Goal: Task Accomplishment & Management: Use online tool/utility

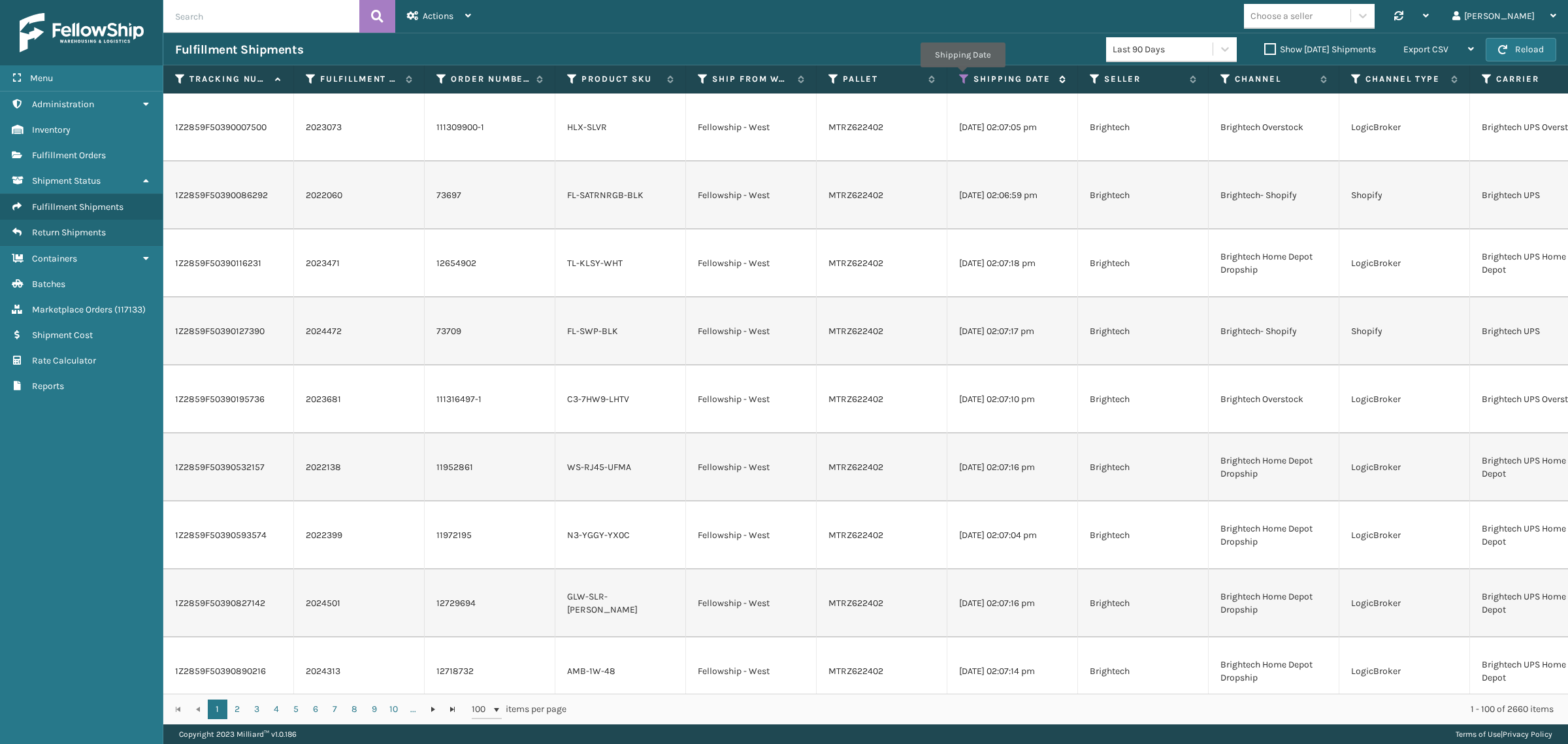
click at [962, 76] on icon at bounding box center [964, 79] width 10 height 12
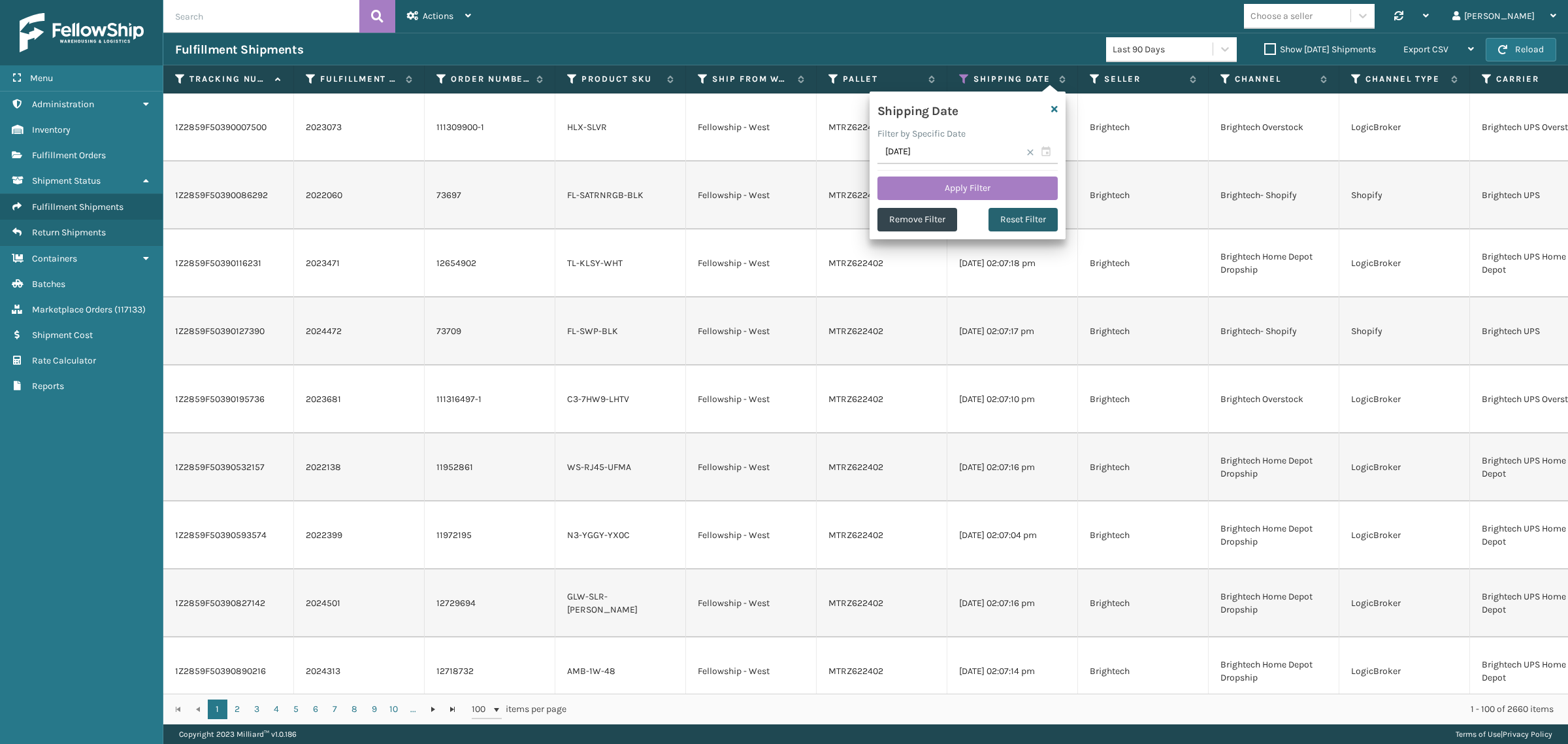
click at [1014, 220] on button "Reset Filter" at bounding box center [1023, 220] width 69 height 24
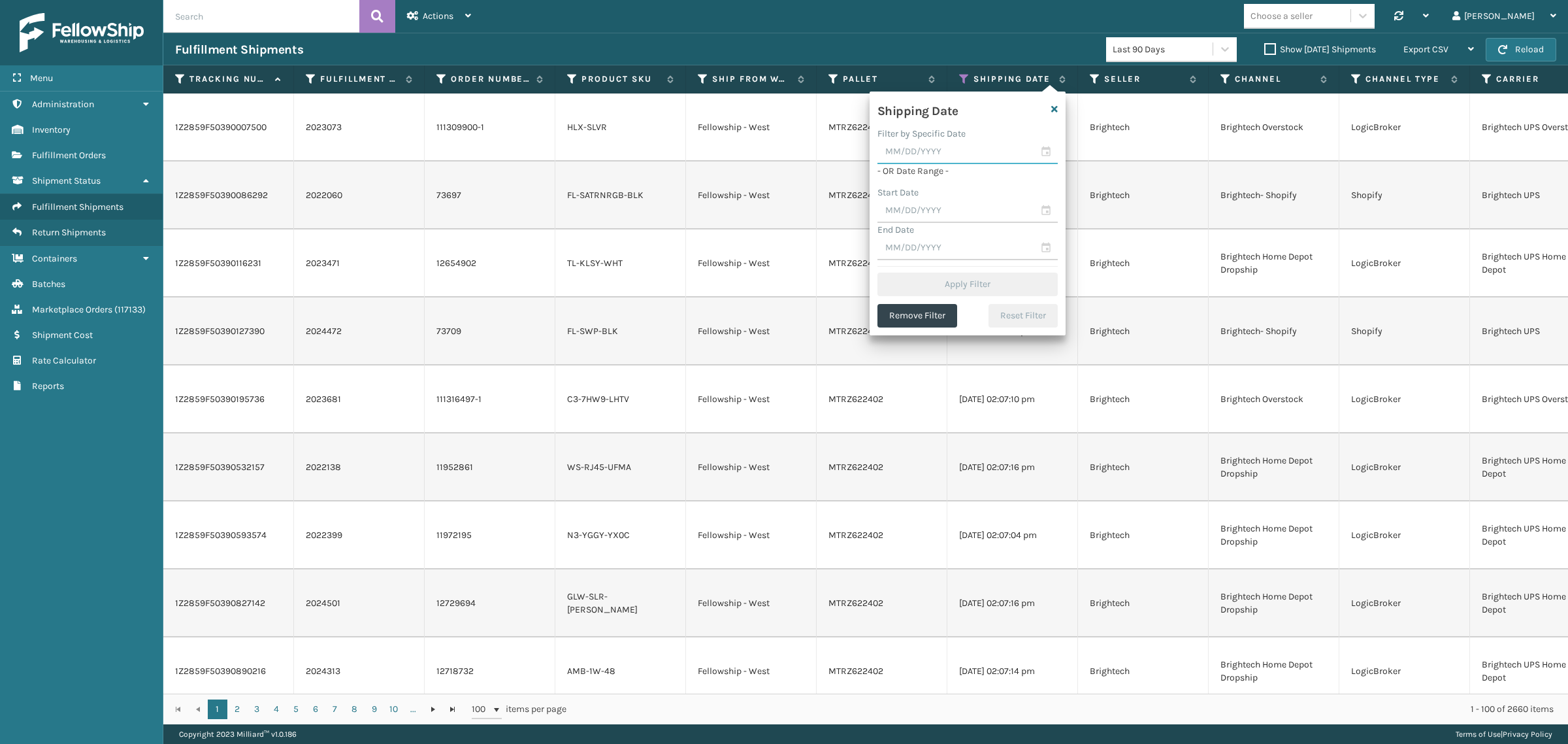
click at [933, 155] on input "text" at bounding box center [967, 152] width 180 height 24
click at [915, 290] on div "18" at bounding box center [916, 292] width 22 height 20
type input "08/18/2025"
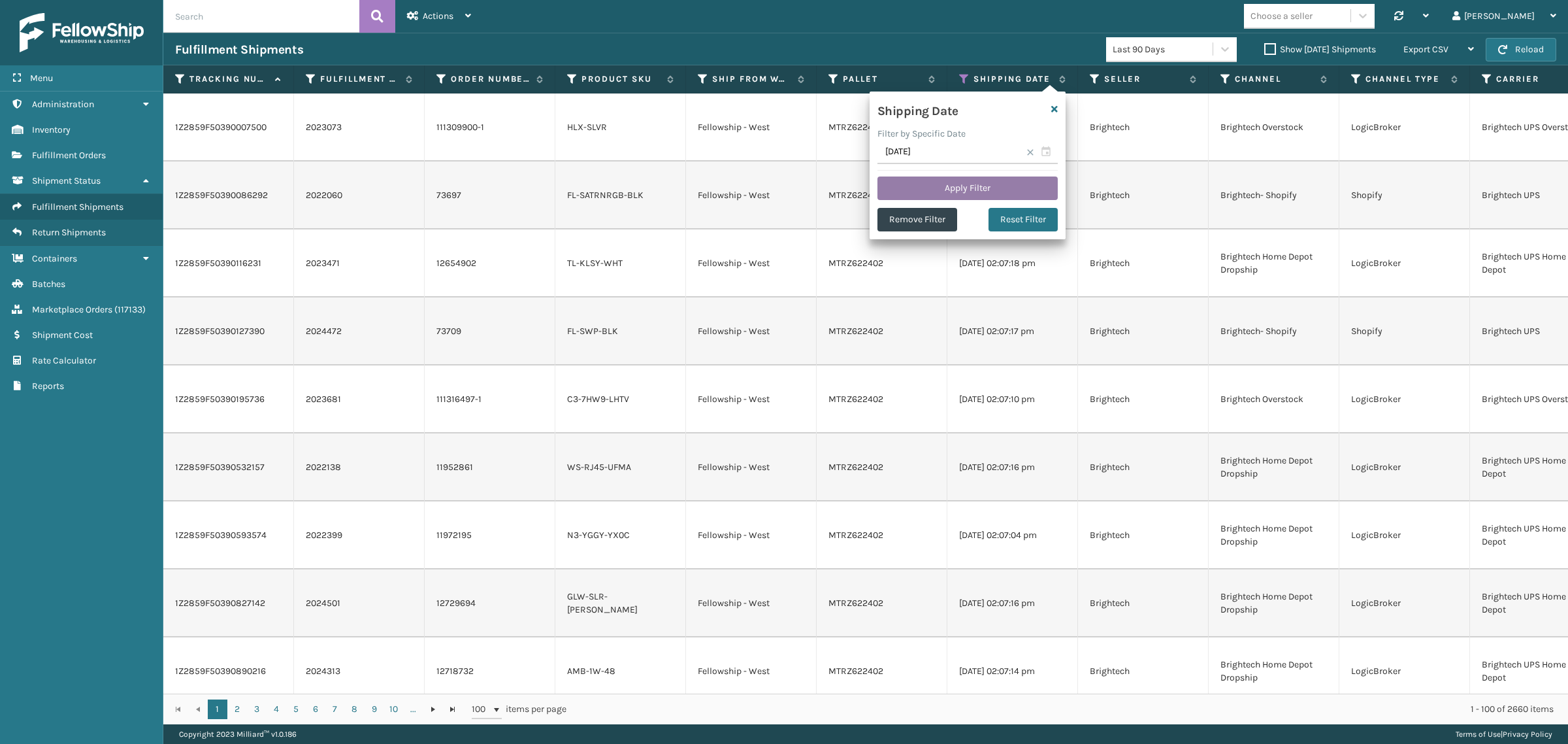
click at [957, 181] on button "Apply Filter" at bounding box center [967, 188] width 180 height 24
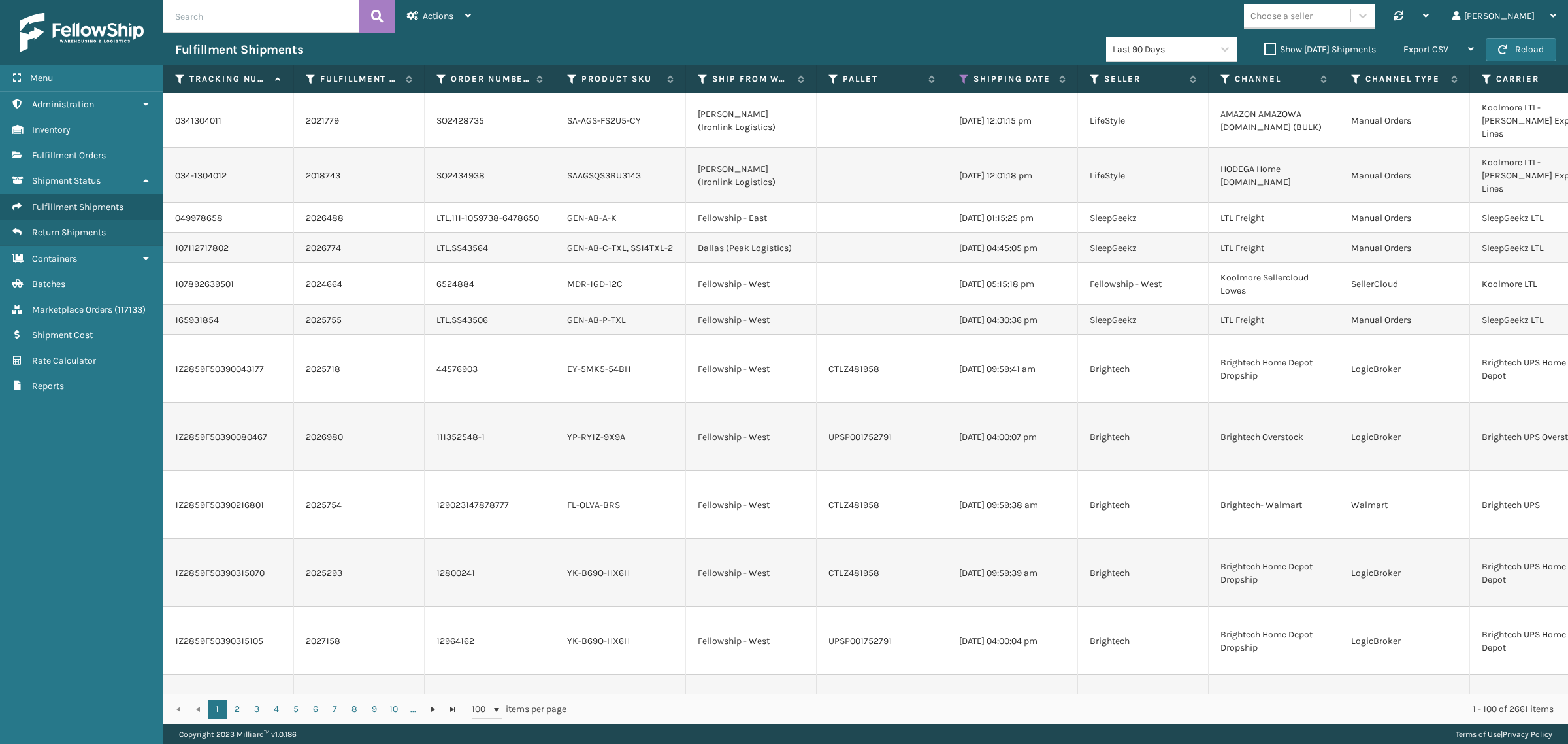
click at [1264, 48] on label "Show Yesterday Shipments" at bounding box center [1320, 49] width 112 height 11
click at [1264, 48] on input "Show Yesterday Shipments" at bounding box center [1264, 46] width 1 height 9
click at [1264, 45] on label "Show Yesterday Shipments" at bounding box center [1320, 49] width 112 height 11
click at [1264, 45] on input "Show Yesterday Shipments" at bounding box center [1264, 46] width 1 height 9
click at [1442, 44] on span "Export CSV" at bounding box center [1426, 49] width 45 height 11
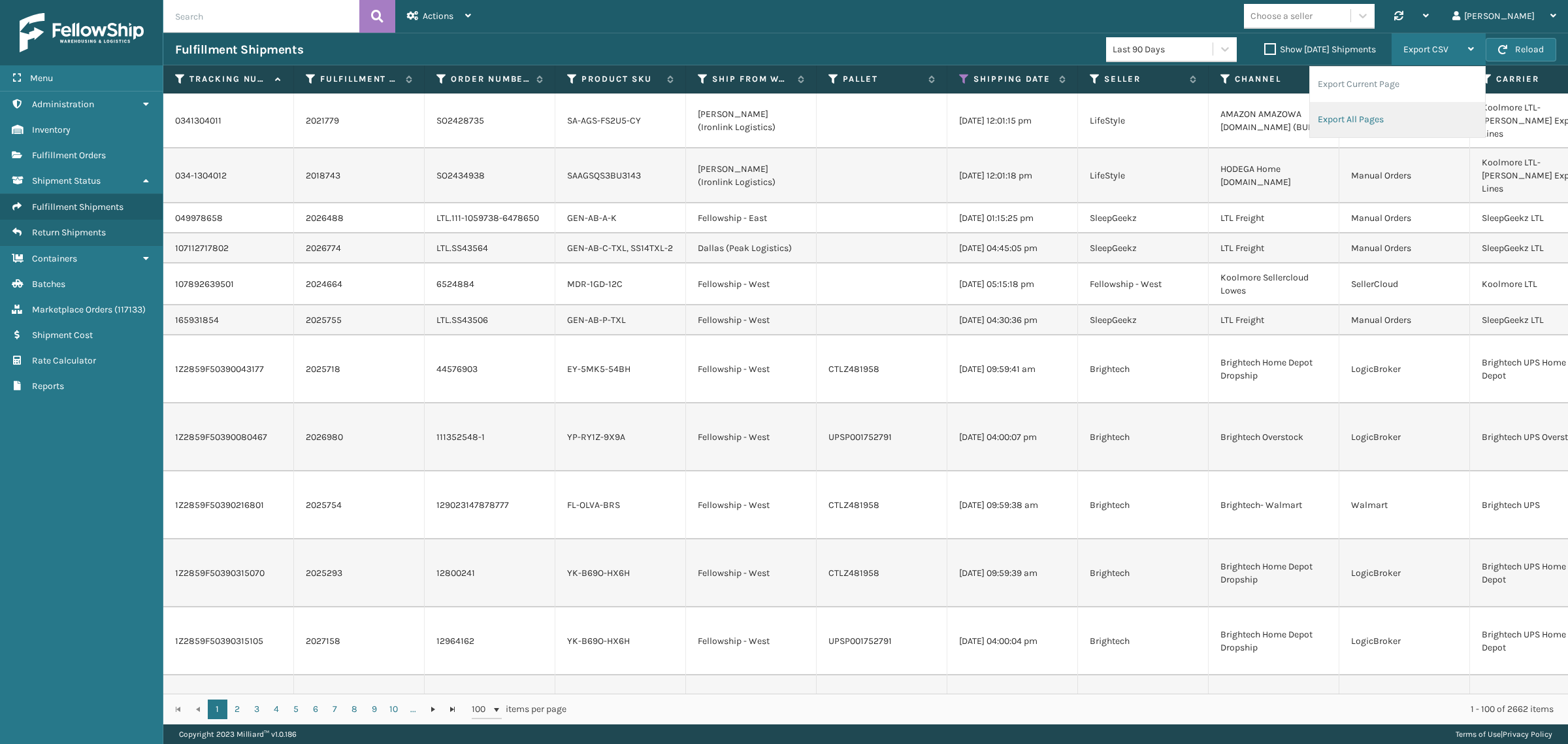
click at [1451, 114] on li "Export All Pages" at bounding box center [1398, 119] width 175 height 35
click at [746, 33] on div "Fulfillment Shipments Last 90 Days Show Yesterday Shipments Export CSV Export C…" at bounding box center [866, 48] width 1405 height 33
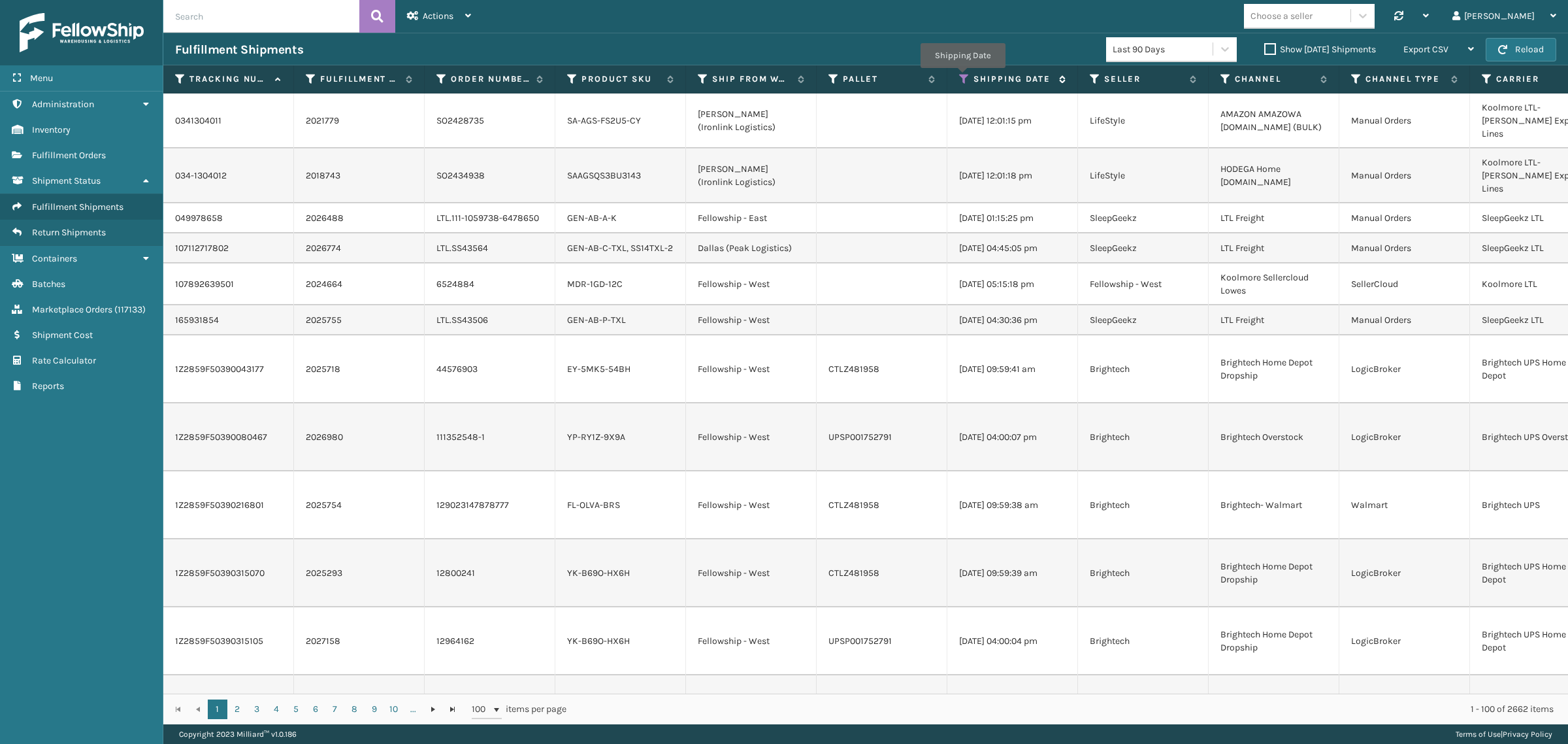
click at [962, 77] on icon at bounding box center [964, 79] width 10 height 12
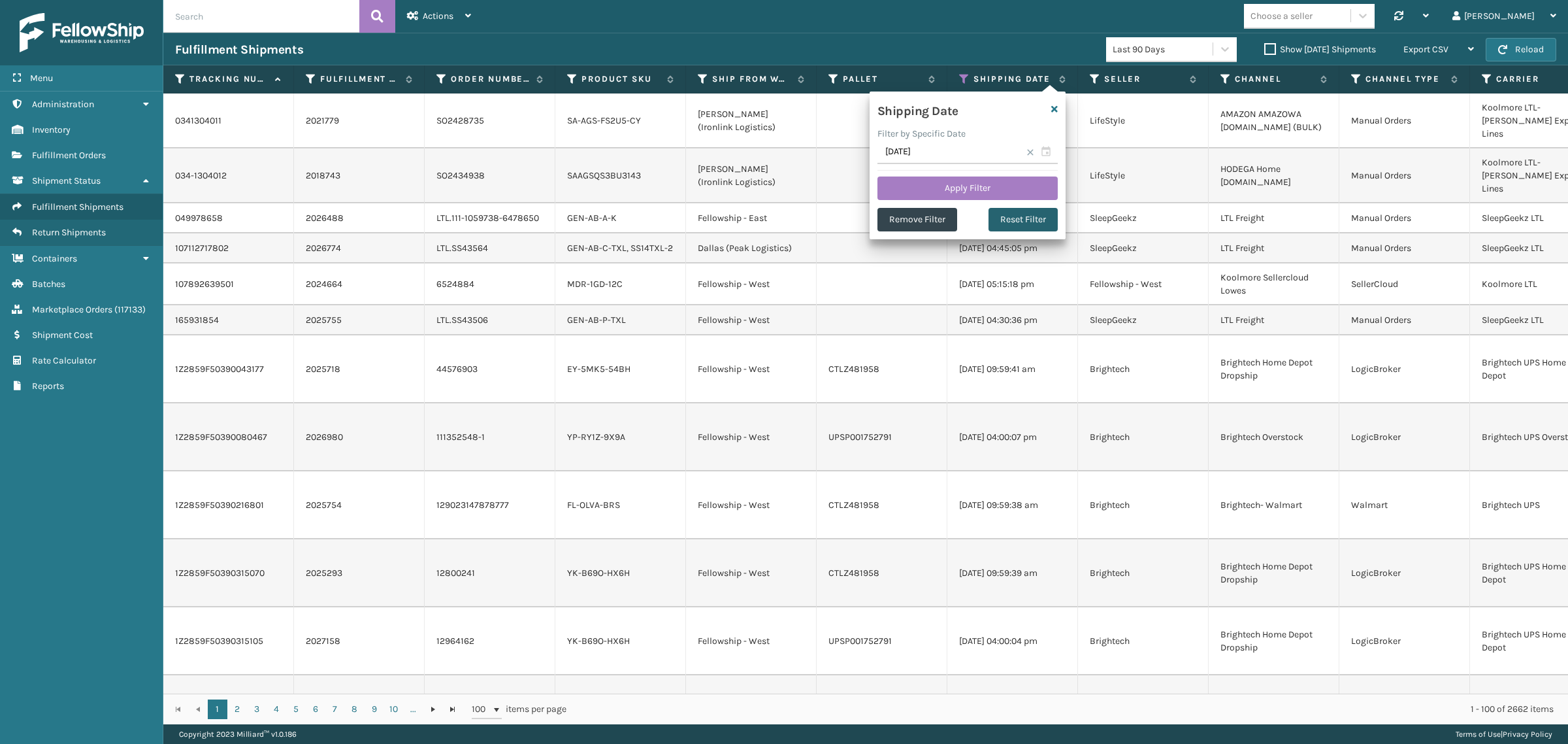
click at [1014, 221] on button "Reset Filter" at bounding box center [1023, 220] width 69 height 24
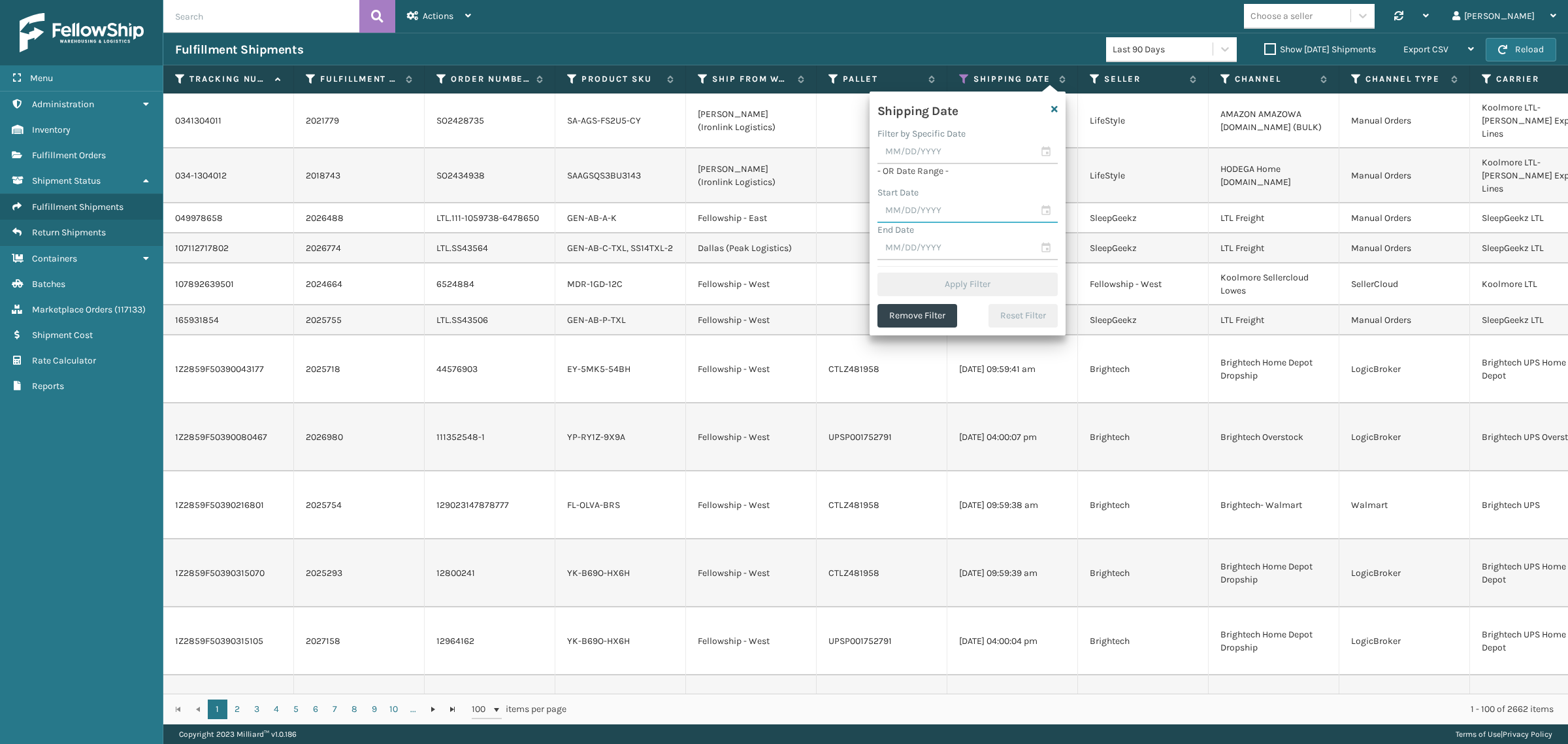
click at [941, 207] on input "text" at bounding box center [967, 211] width 180 height 24
click at [936, 321] on div "12" at bounding box center [938, 329] width 19 height 20
type input "08/12/2025"
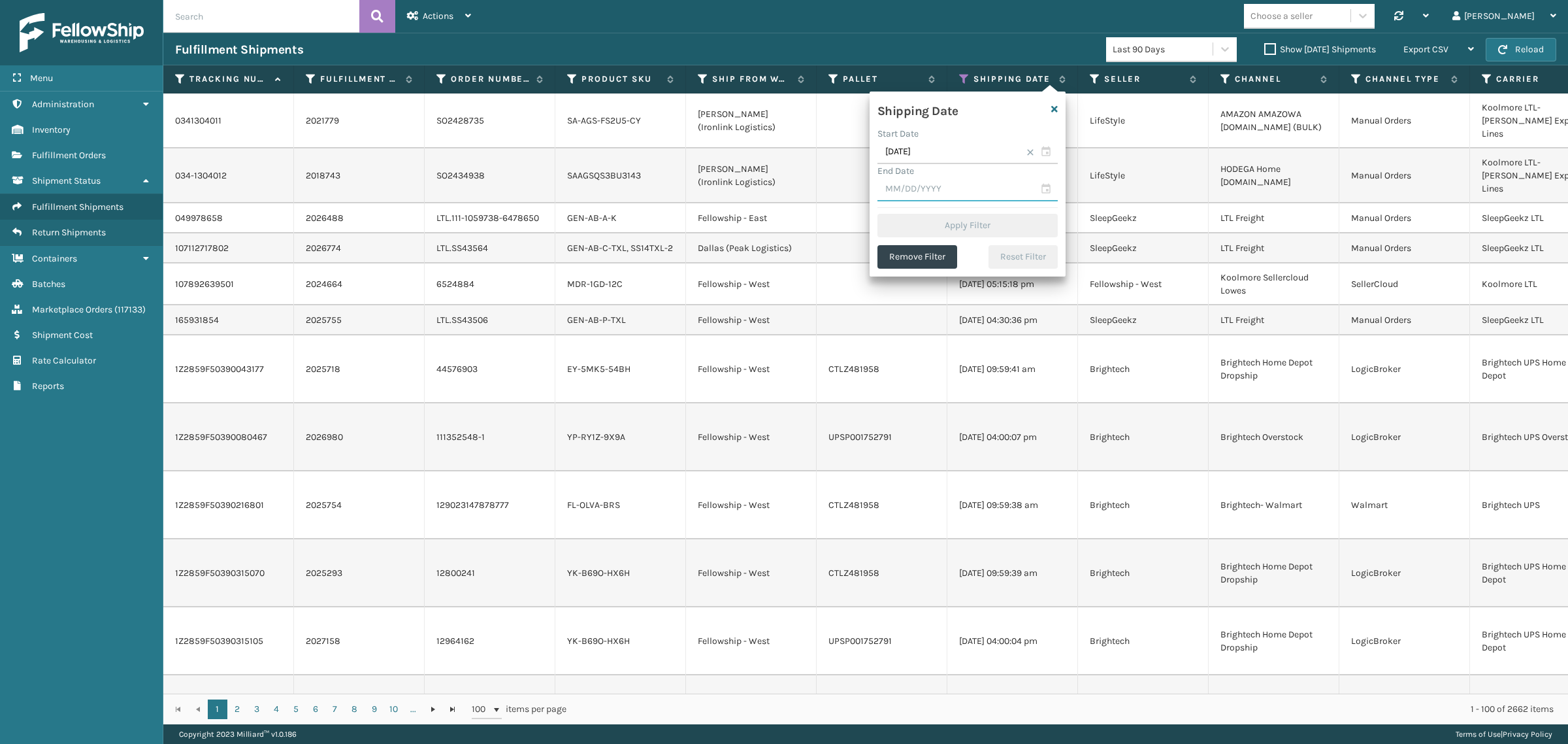
click at [948, 196] on input "text" at bounding box center [967, 189] width 180 height 24
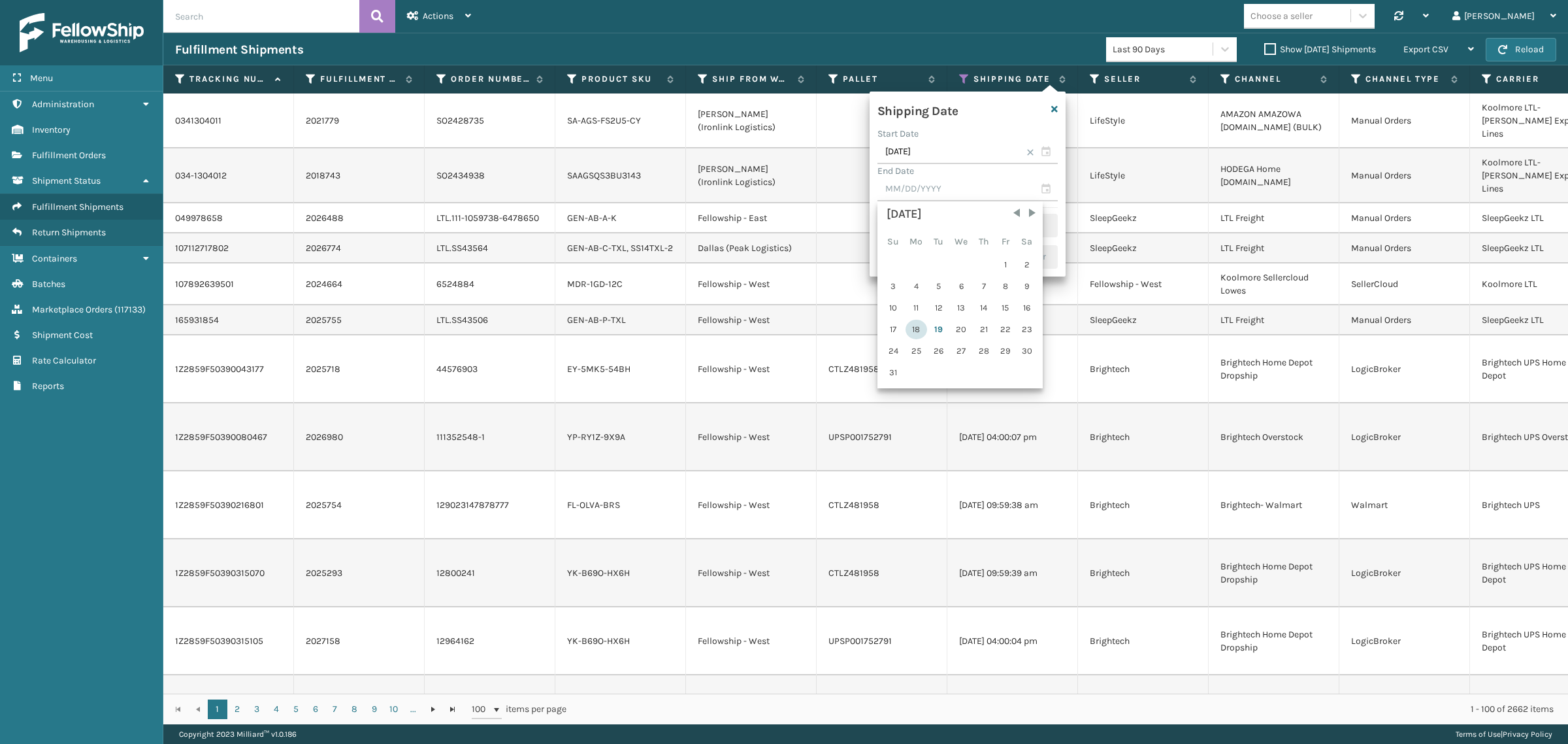
click at [917, 326] on div "18" at bounding box center [916, 329] width 22 height 20
type input "08/18/2025"
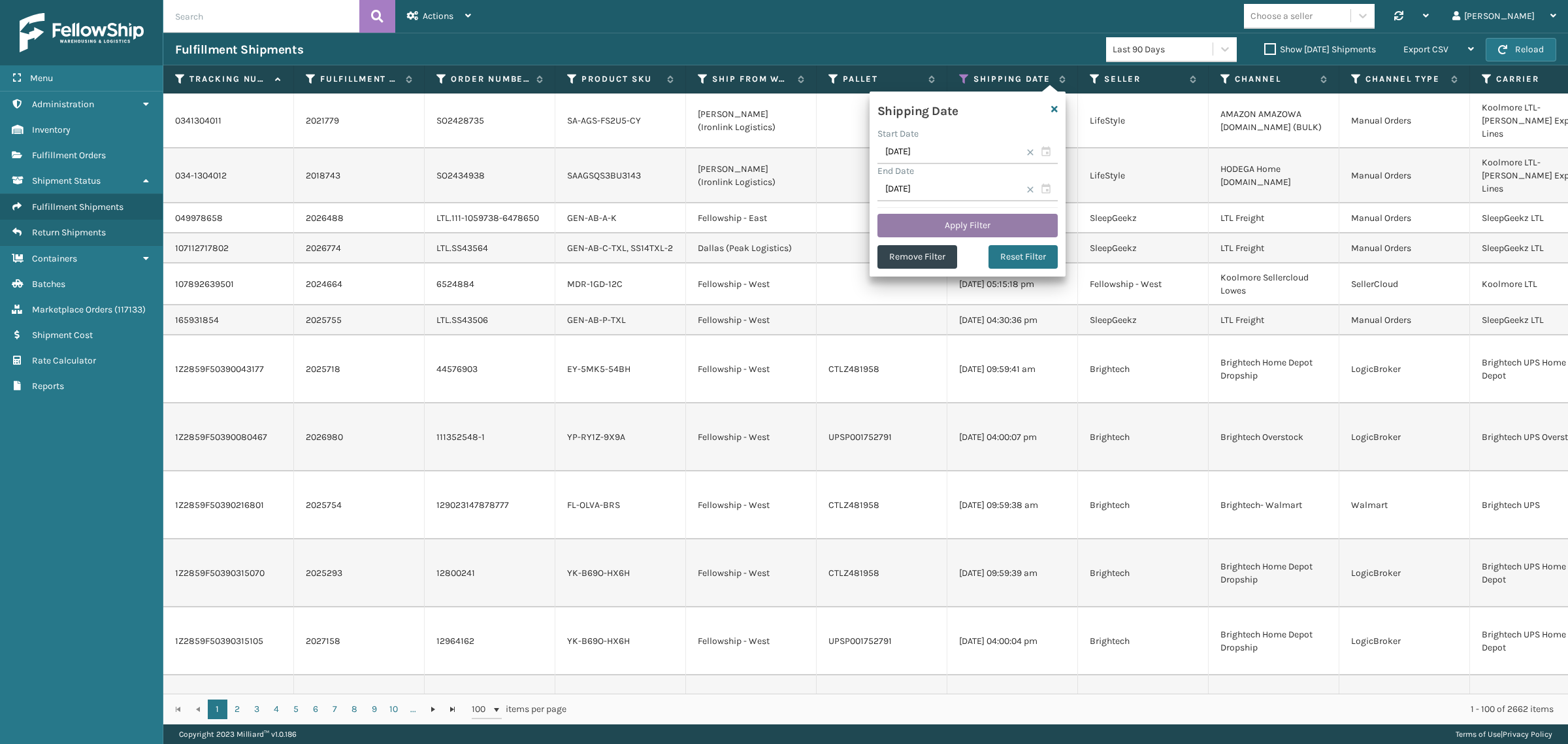
click at [957, 217] on button "Apply Filter" at bounding box center [967, 225] width 180 height 24
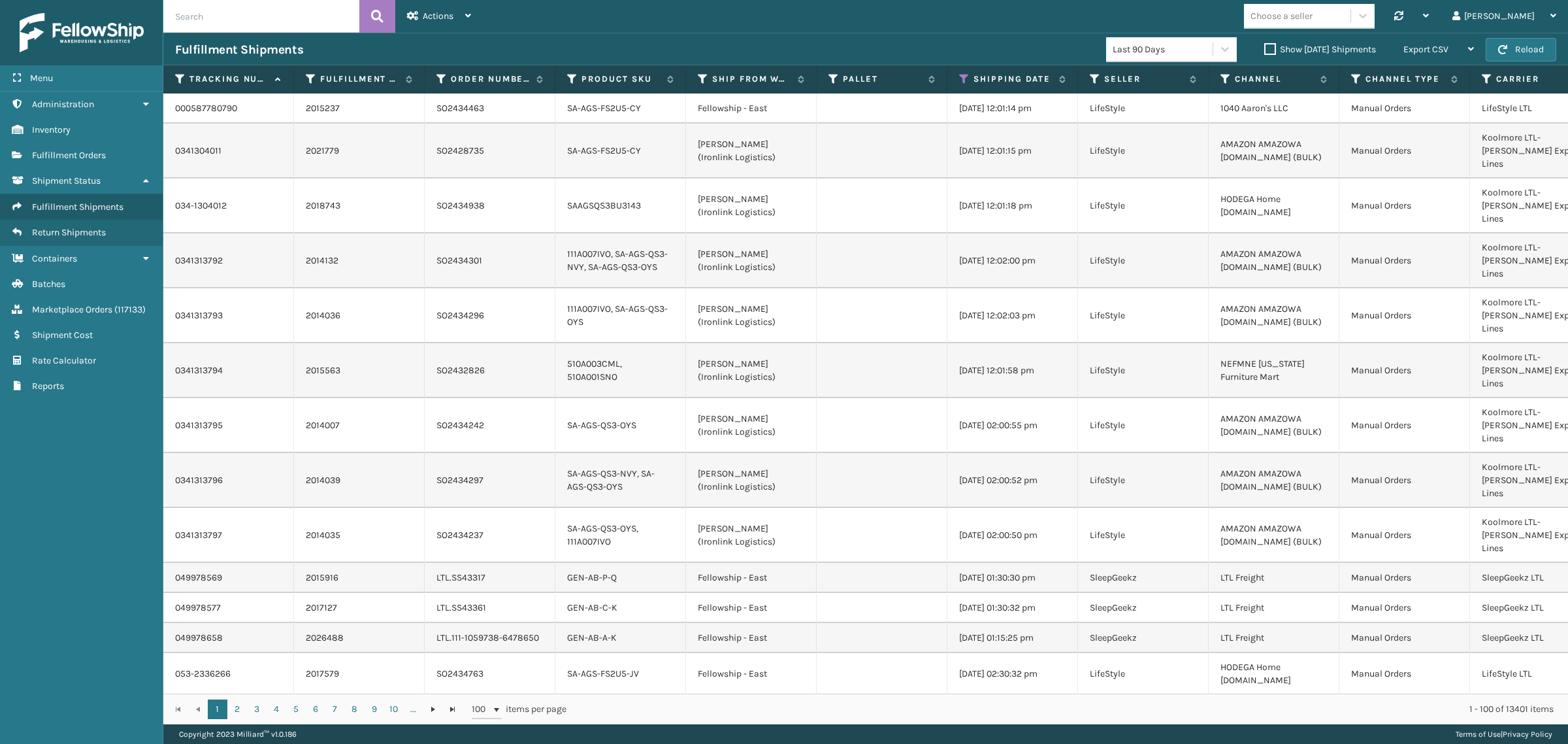
click at [1264, 45] on label "Show Yesterday Shipments" at bounding box center [1320, 49] width 112 height 11
click at [1264, 45] on input "Show Yesterday Shipments" at bounding box center [1264, 46] width 1 height 9
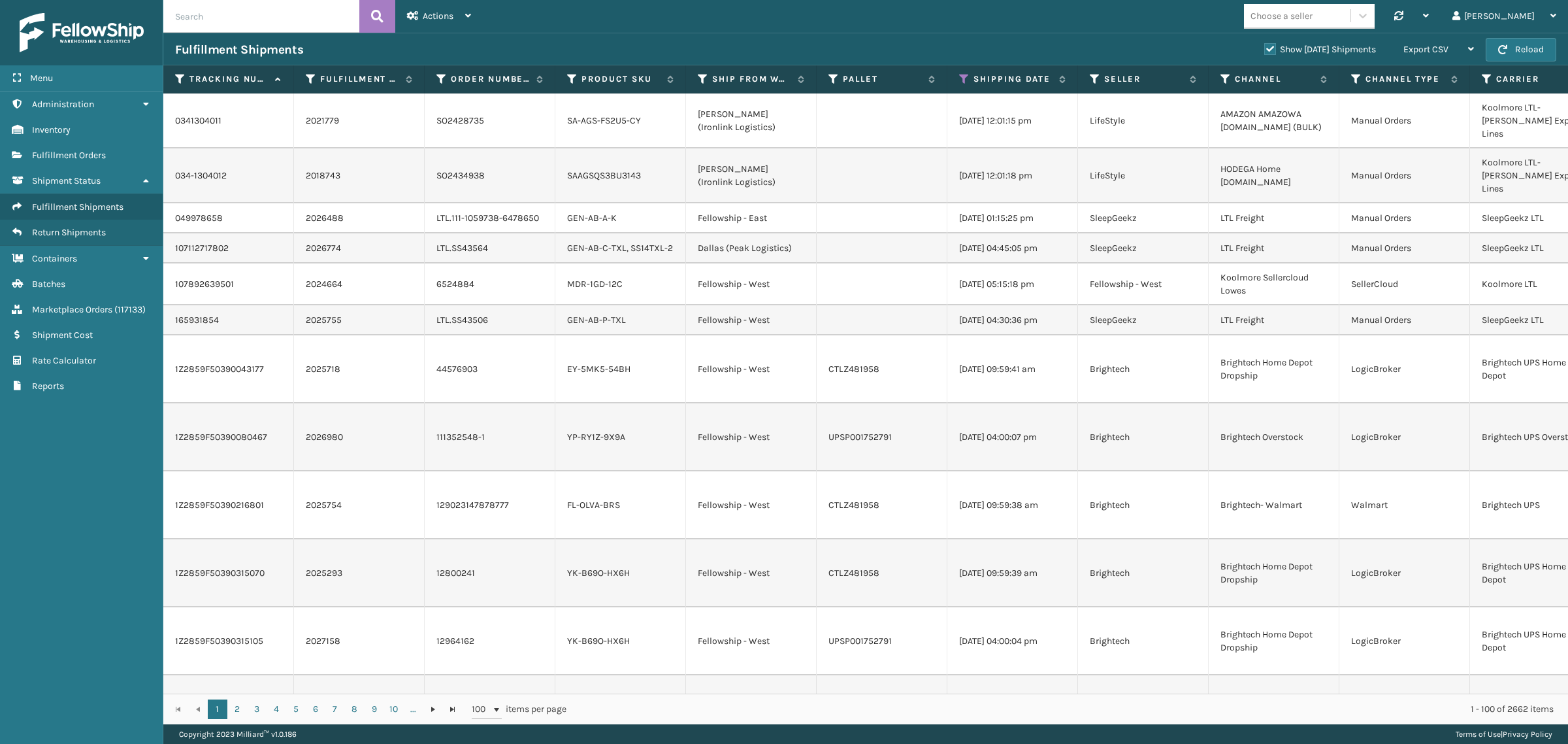
click at [1264, 46] on label "Show Yesterday Shipments" at bounding box center [1320, 49] width 112 height 11
click at [1264, 46] on input "Show Yesterday Shipments" at bounding box center [1264, 46] width 1 height 9
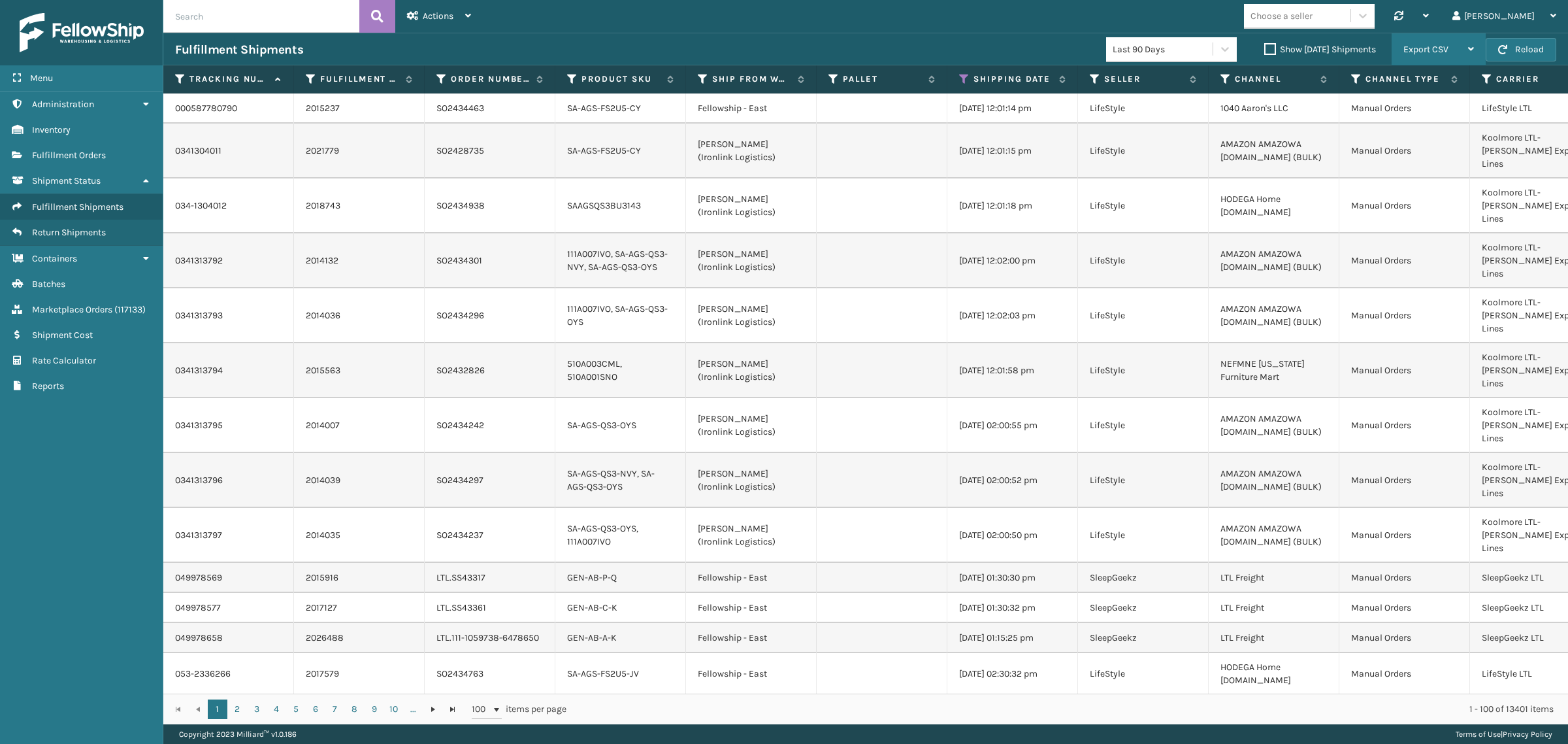
click at [1457, 50] on div "Export CSV" at bounding box center [1439, 49] width 71 height 33
click at [1452, 118] on li "Export All Pages" at bounding box center [1398, 119] width 175 height 35
click at [959, 79] on icon at bounding box center [964, 79] width 10 height 12
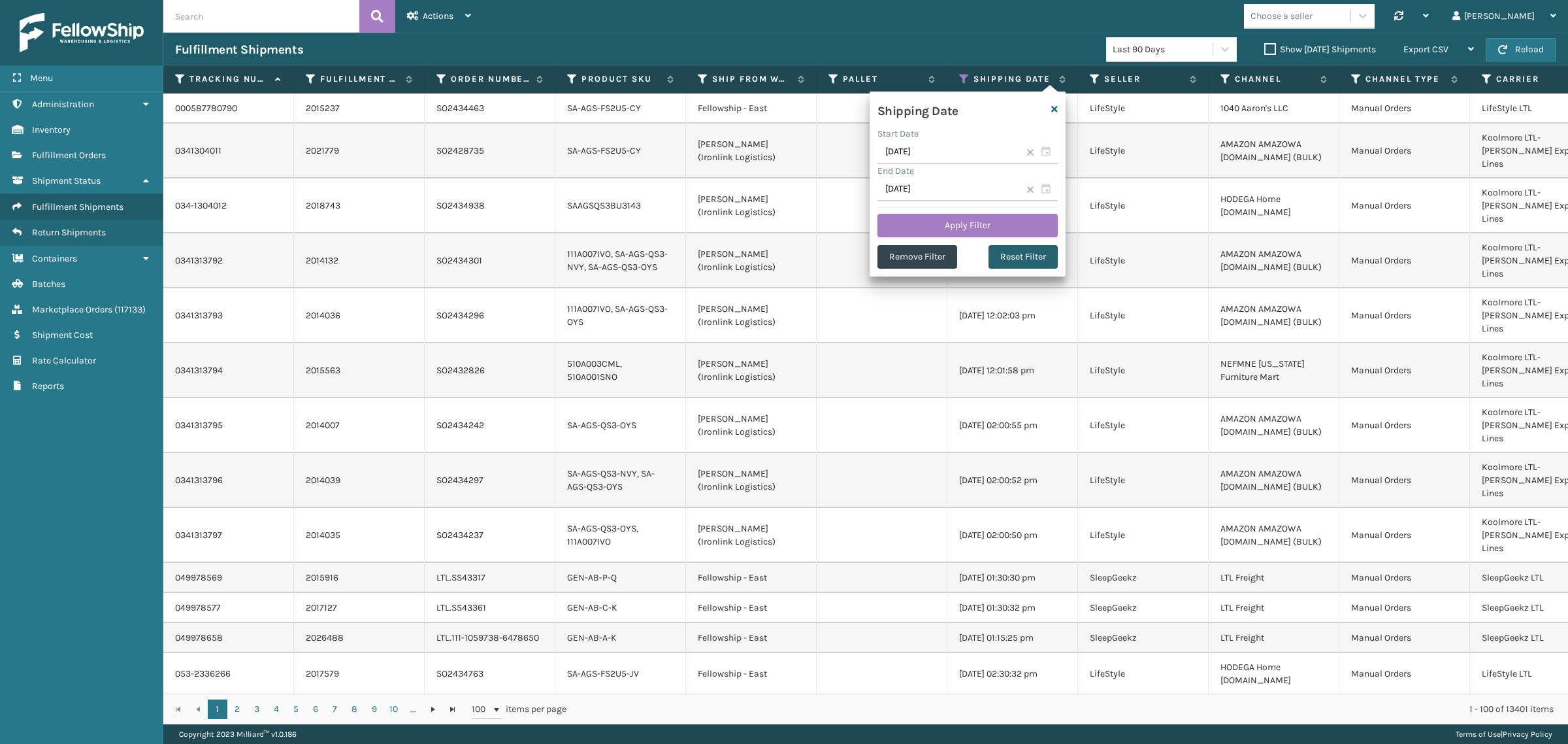
click at [1014, 256] on button "Reset Filter" at bounding box center [1023, 256] width 69 height 24
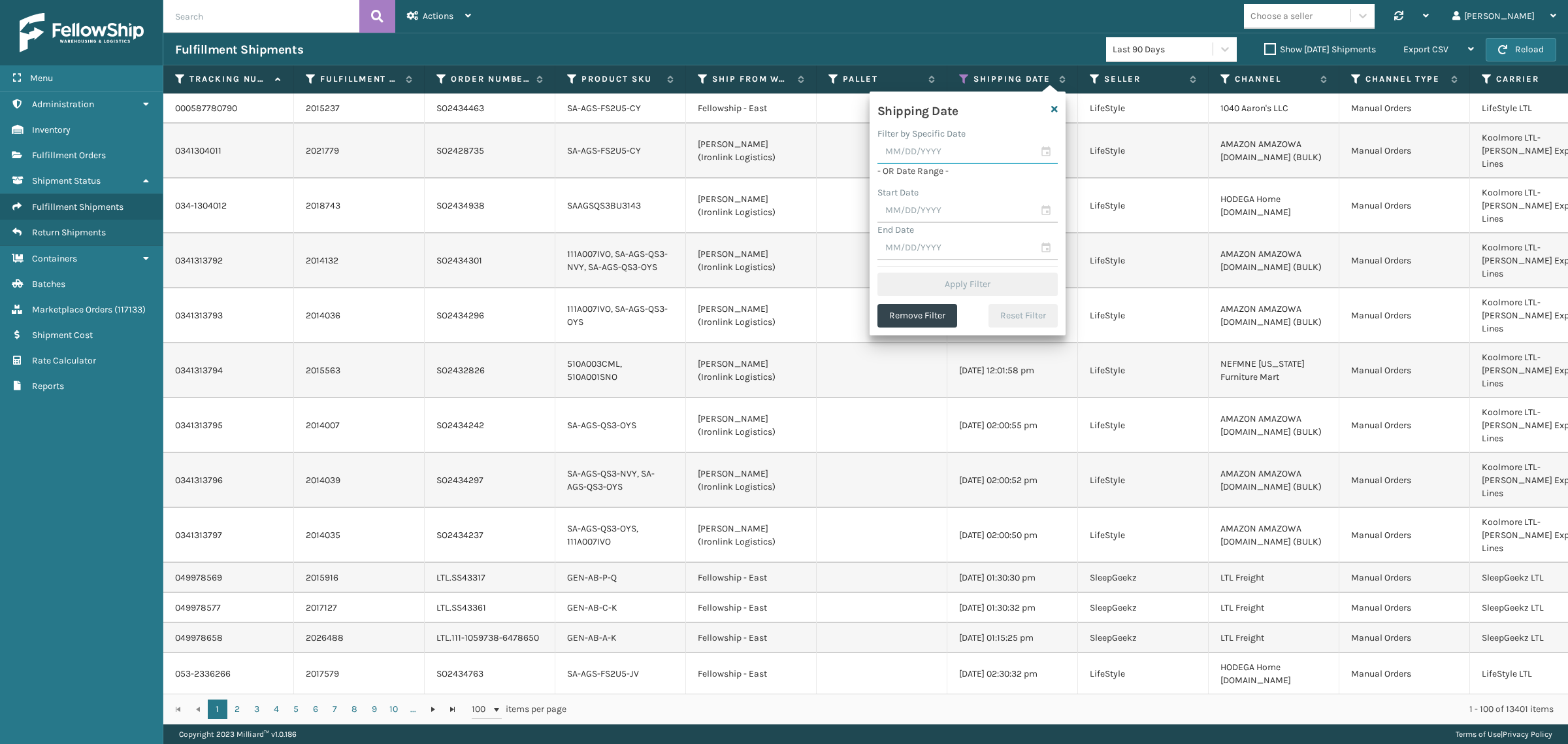
click at [916, 155] on input "text" at bounding box center [967, 152] width 180 height 24
click at [916, 289] on div "18" at bounding box center [916, 292] width 22 height 20
type input "08/18/2025"
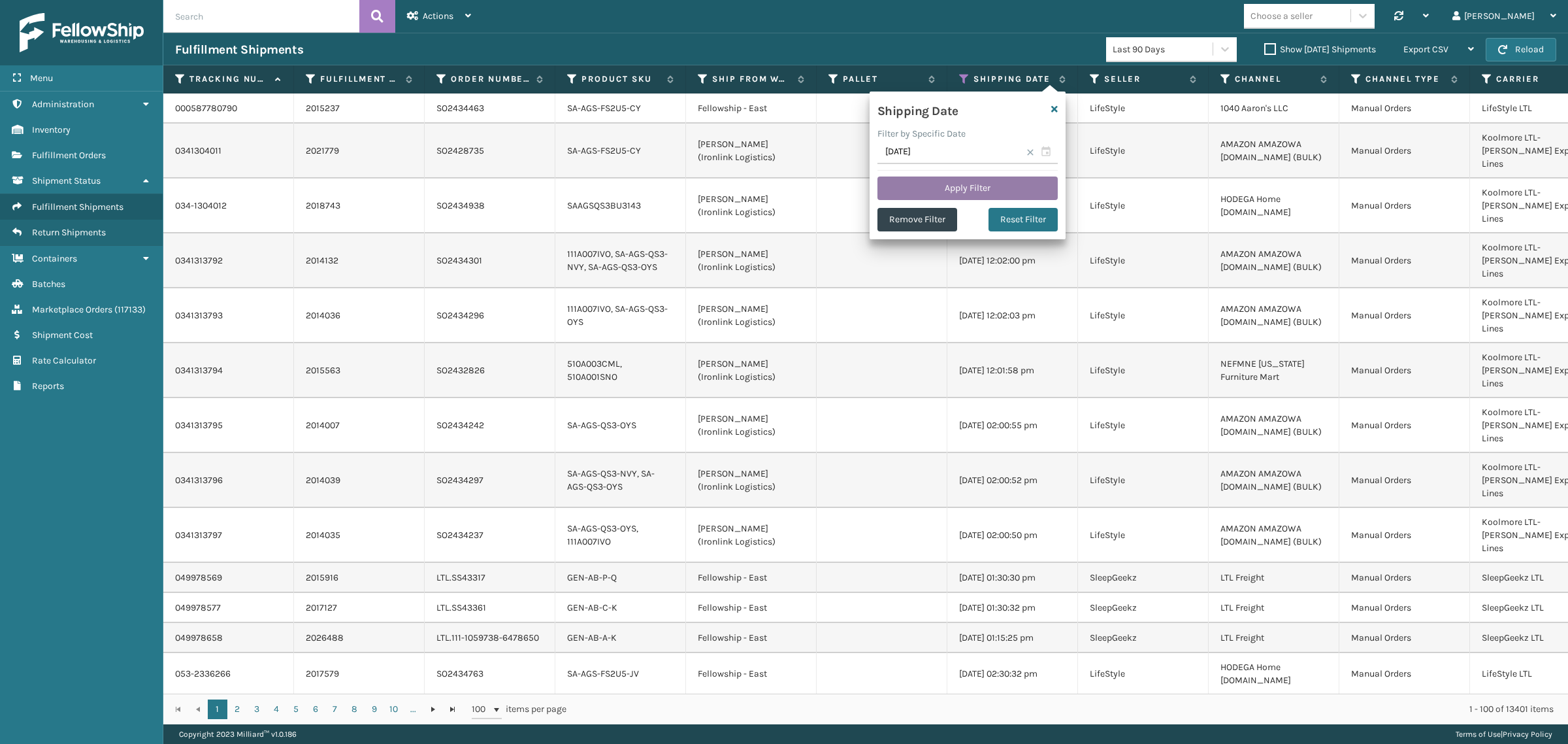
click at [934, 188] on button "Apply Filter" at bounding box center [967, 188] width 180 height 24
